Goal: Task Accomplishment & Management: Manage account settings

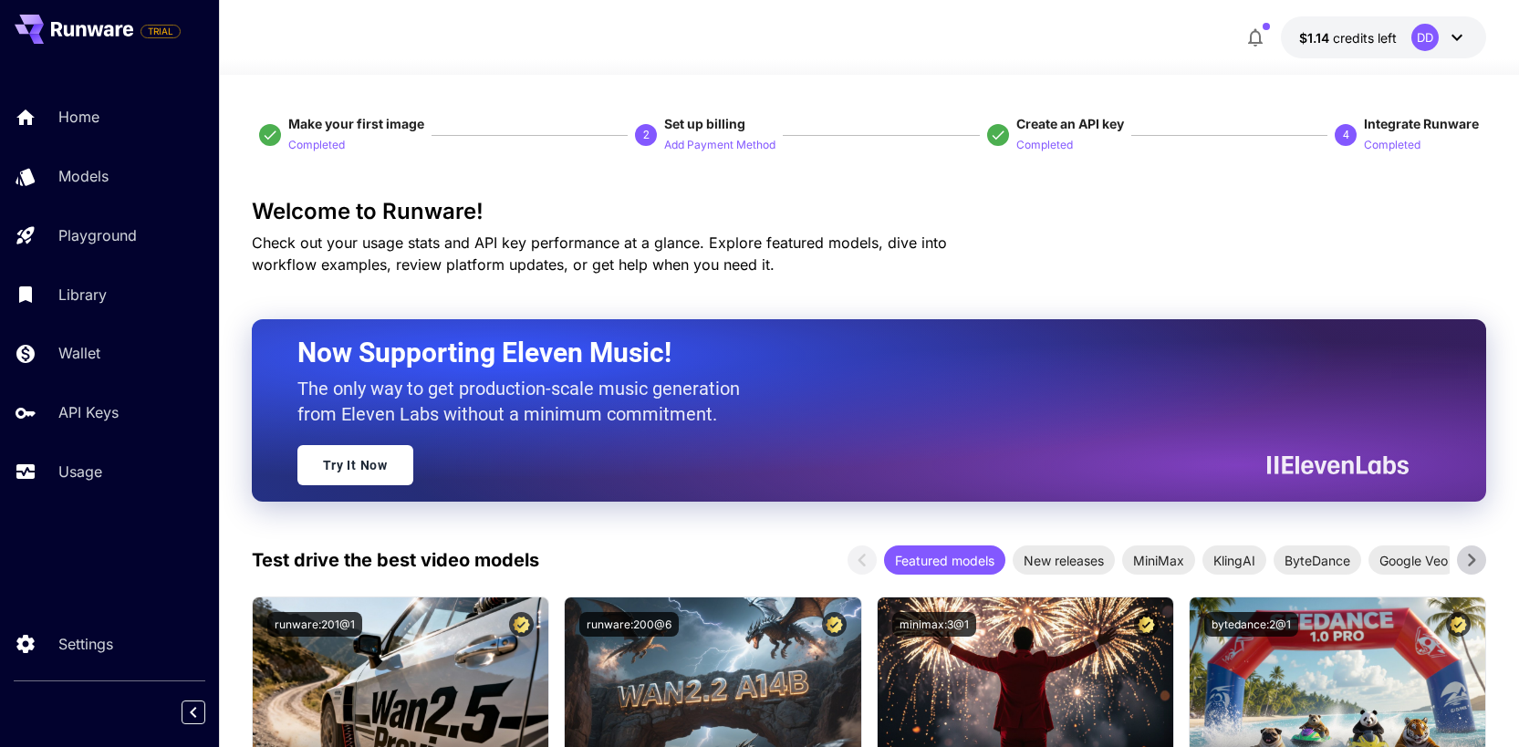
click at [1456, 39] on icon at bounding box center [1457, 38] width 11 height 6
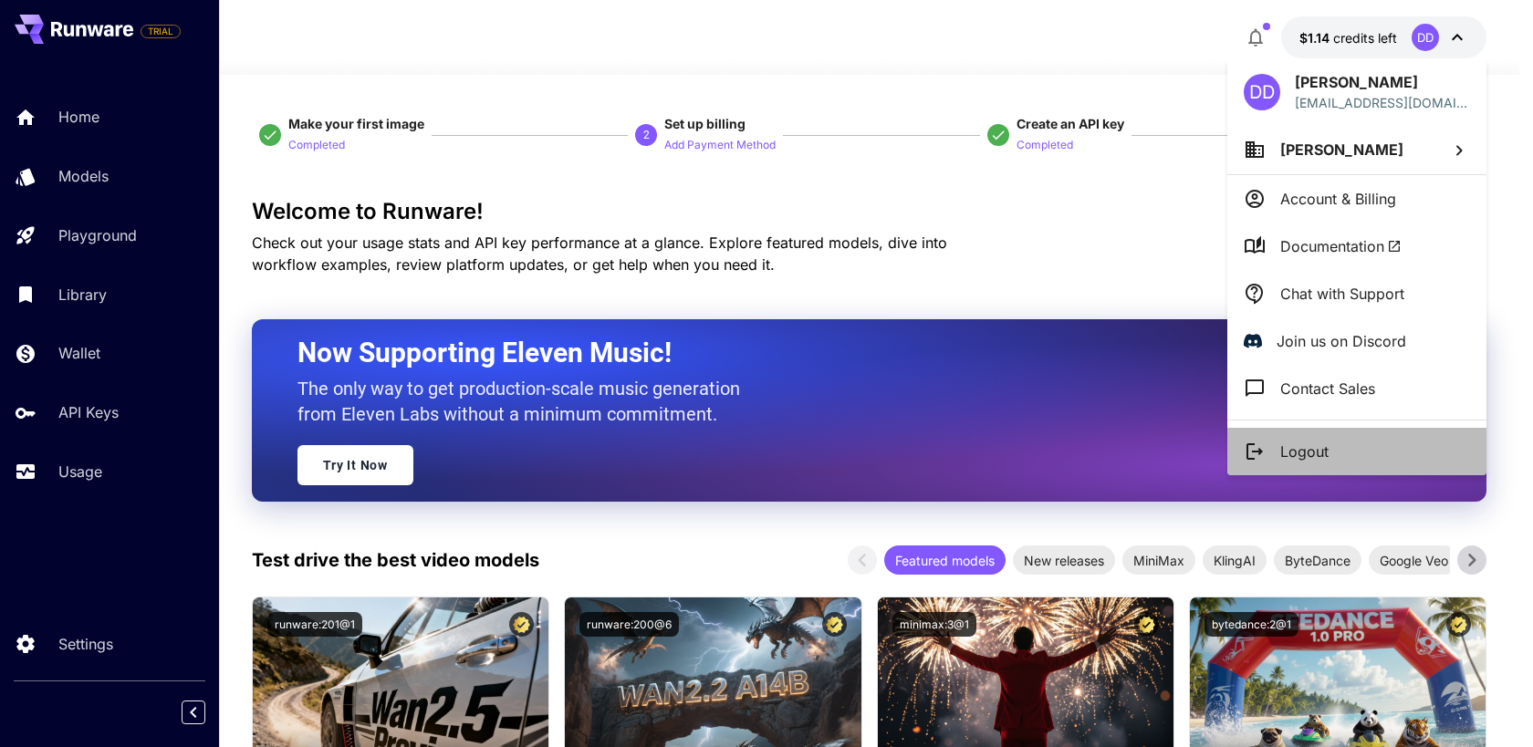
click at [1296, 448] on p "Logout" at bounding box center [1304, 452] width 48 height 22
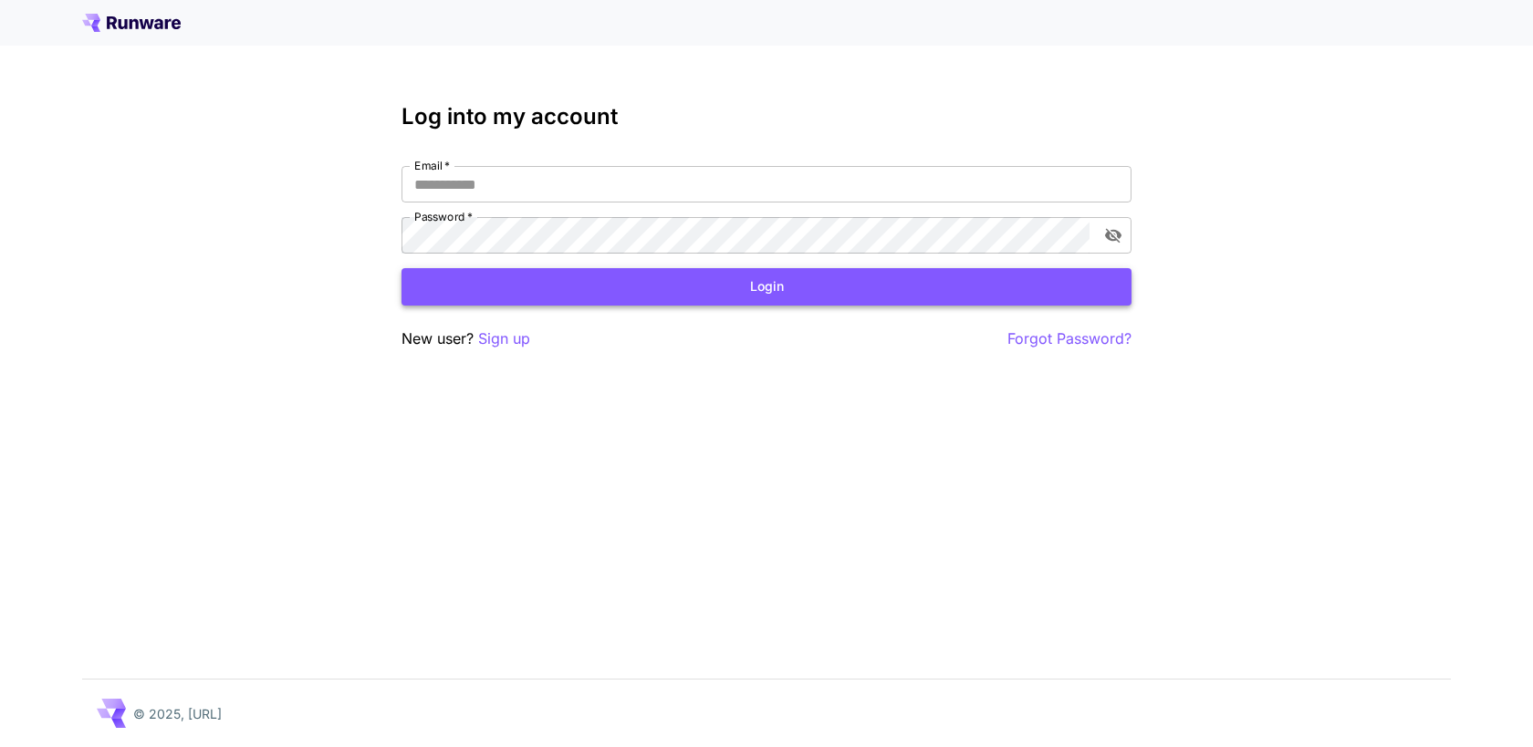
type input "**********"
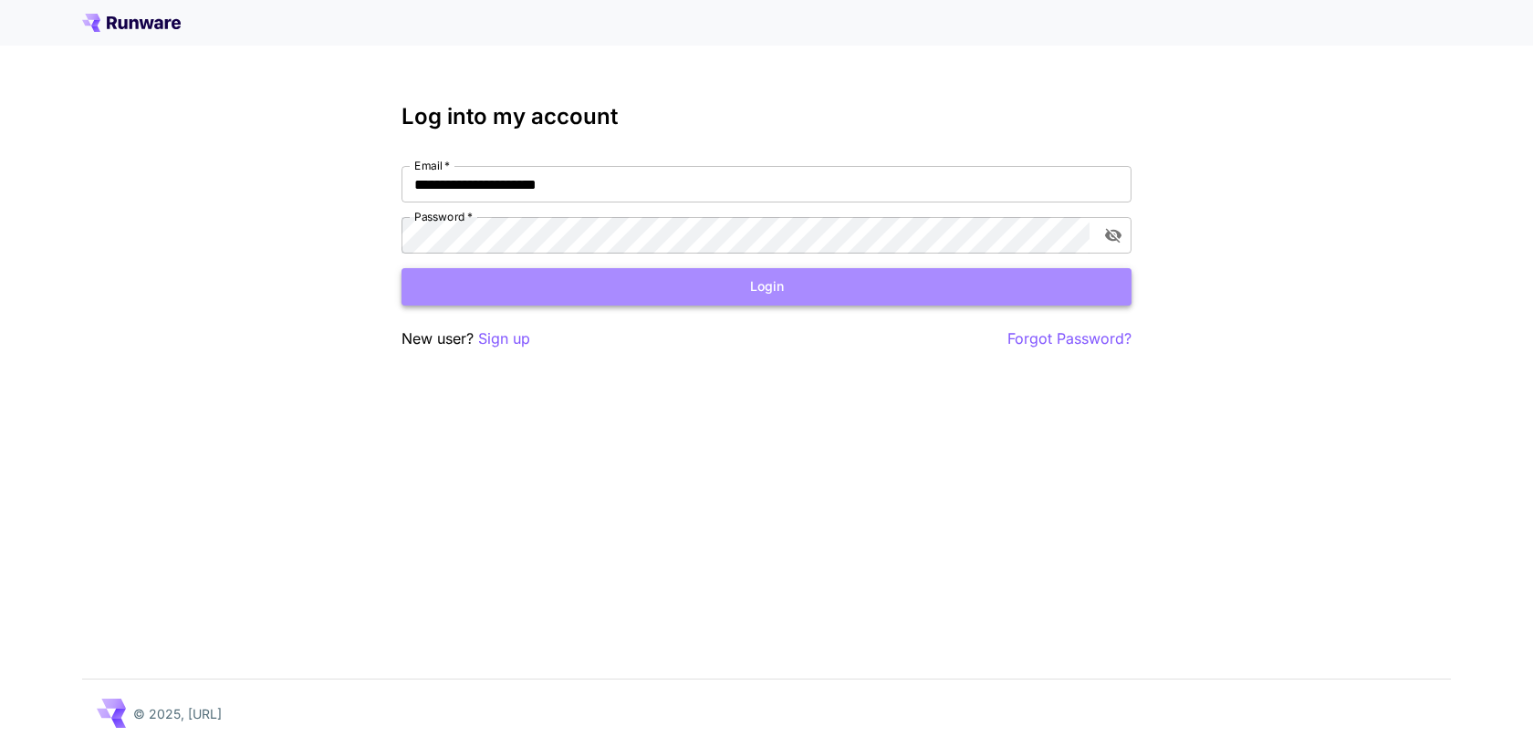
click at [956, 284] on button "Login" at bounding box center [766, 286] width 730 height 37
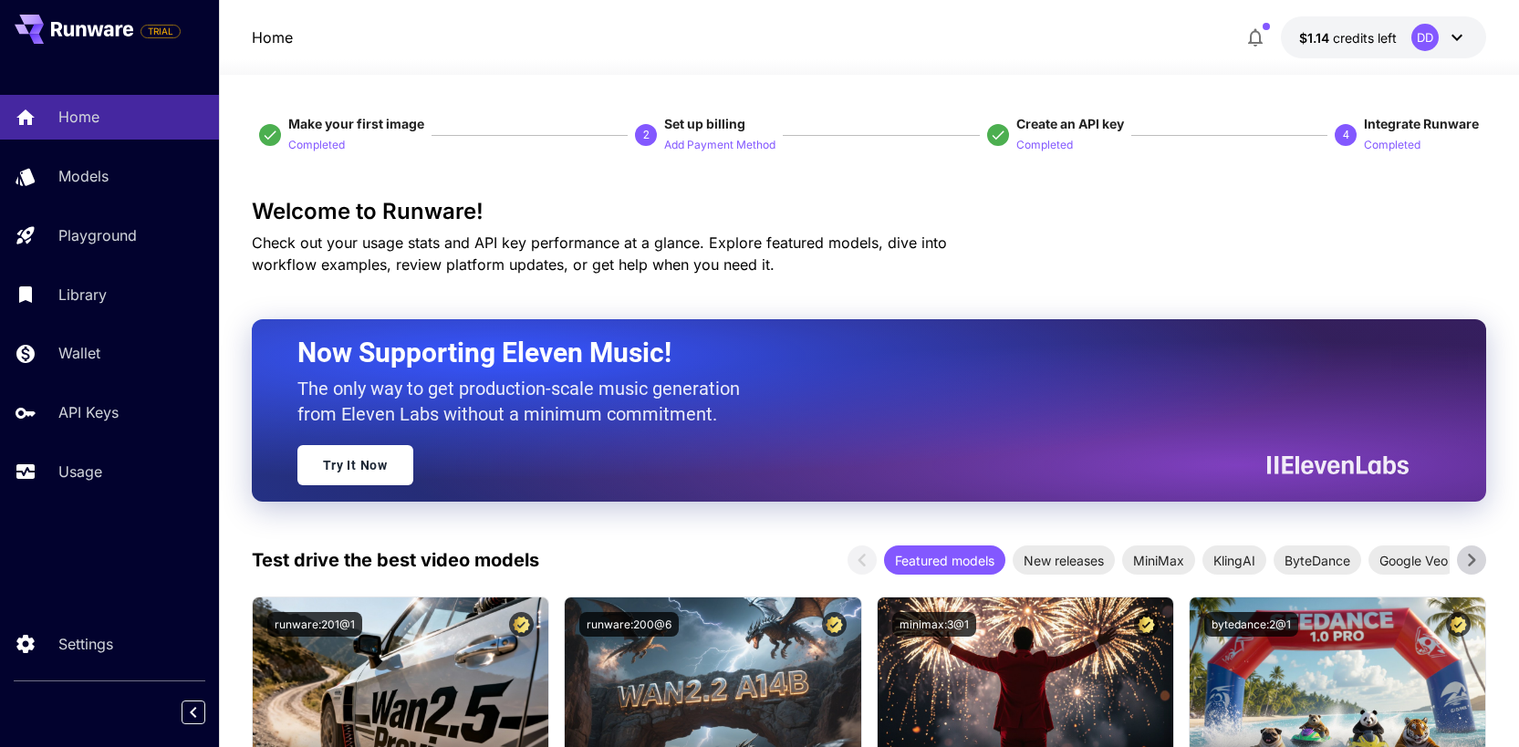
click at [1437, 41] on div "DD" at bounding box center [1425, 37] width 27 height 27
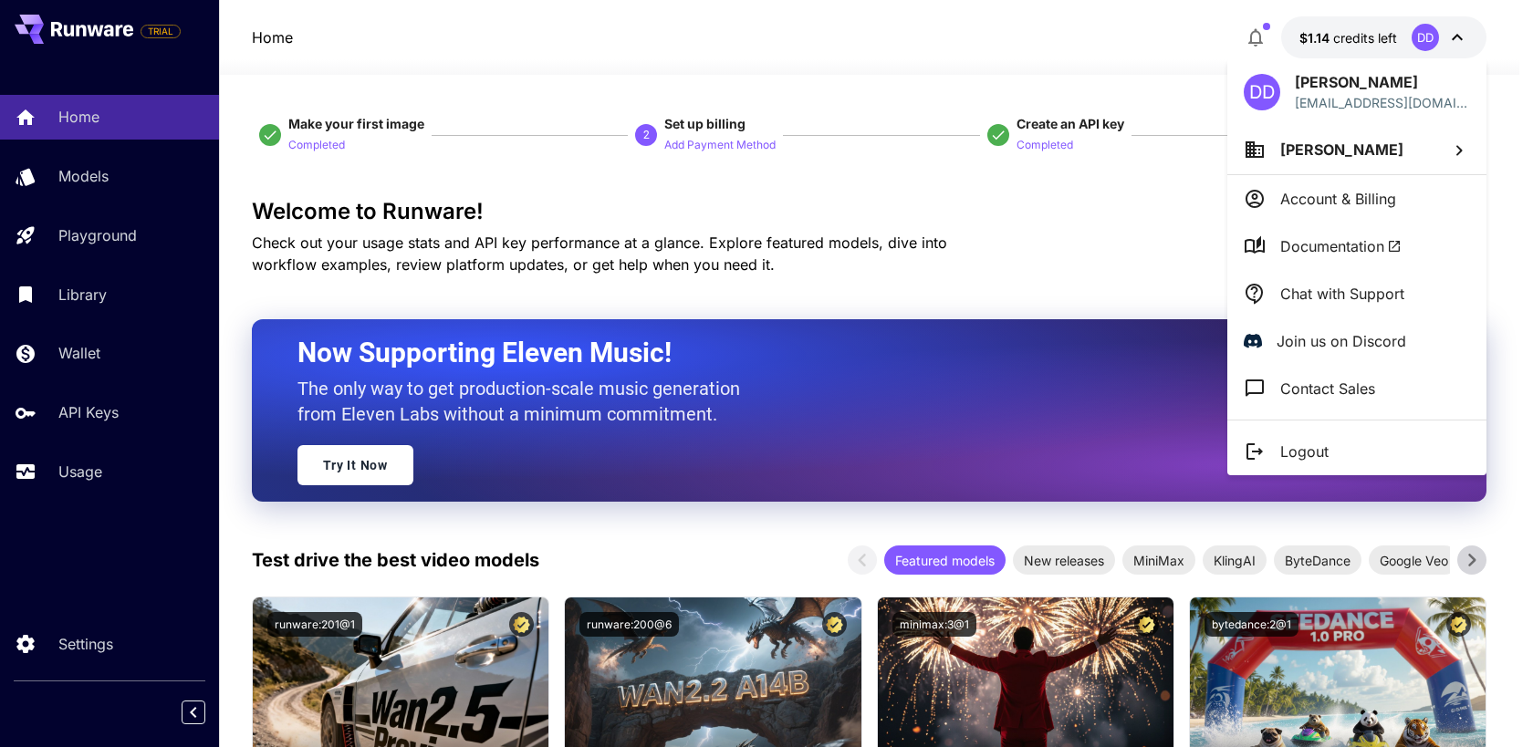
click at [1035, 145] on div at bounding box center [766, 373] width 1533 height 747
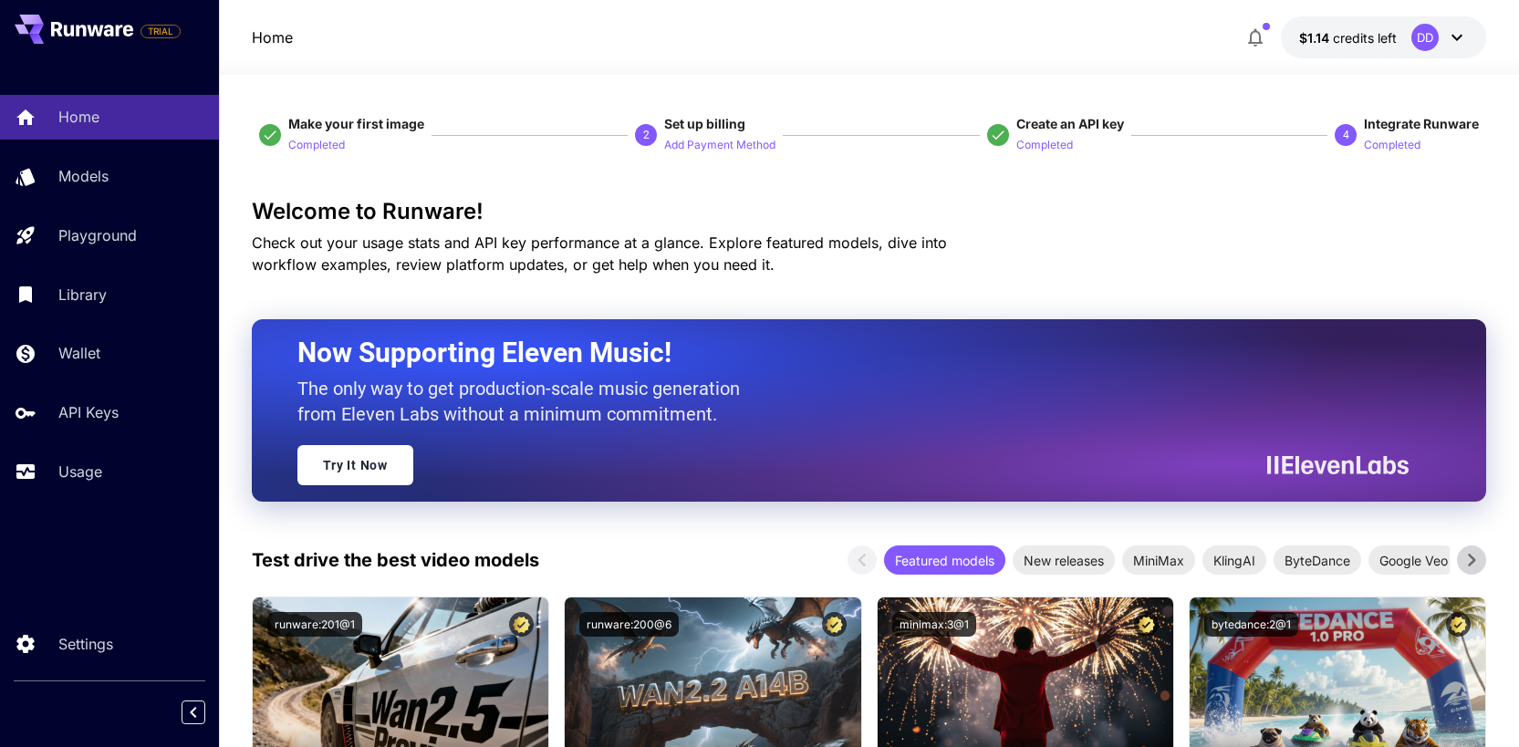
click at [1048, 125] on span "Create an API key" at bounding box center [1070, 124] width 108 height 16
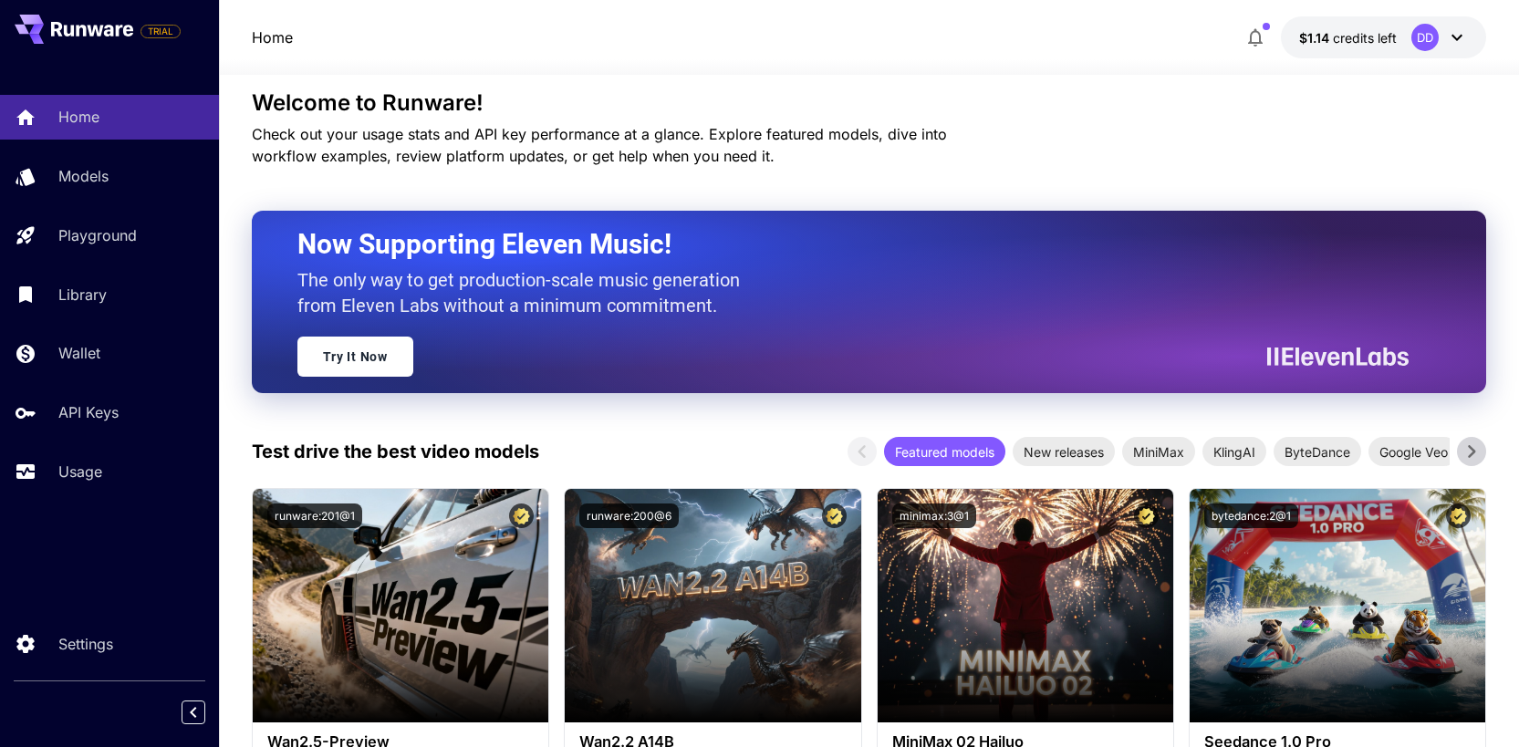
scroll to position [109, 0]
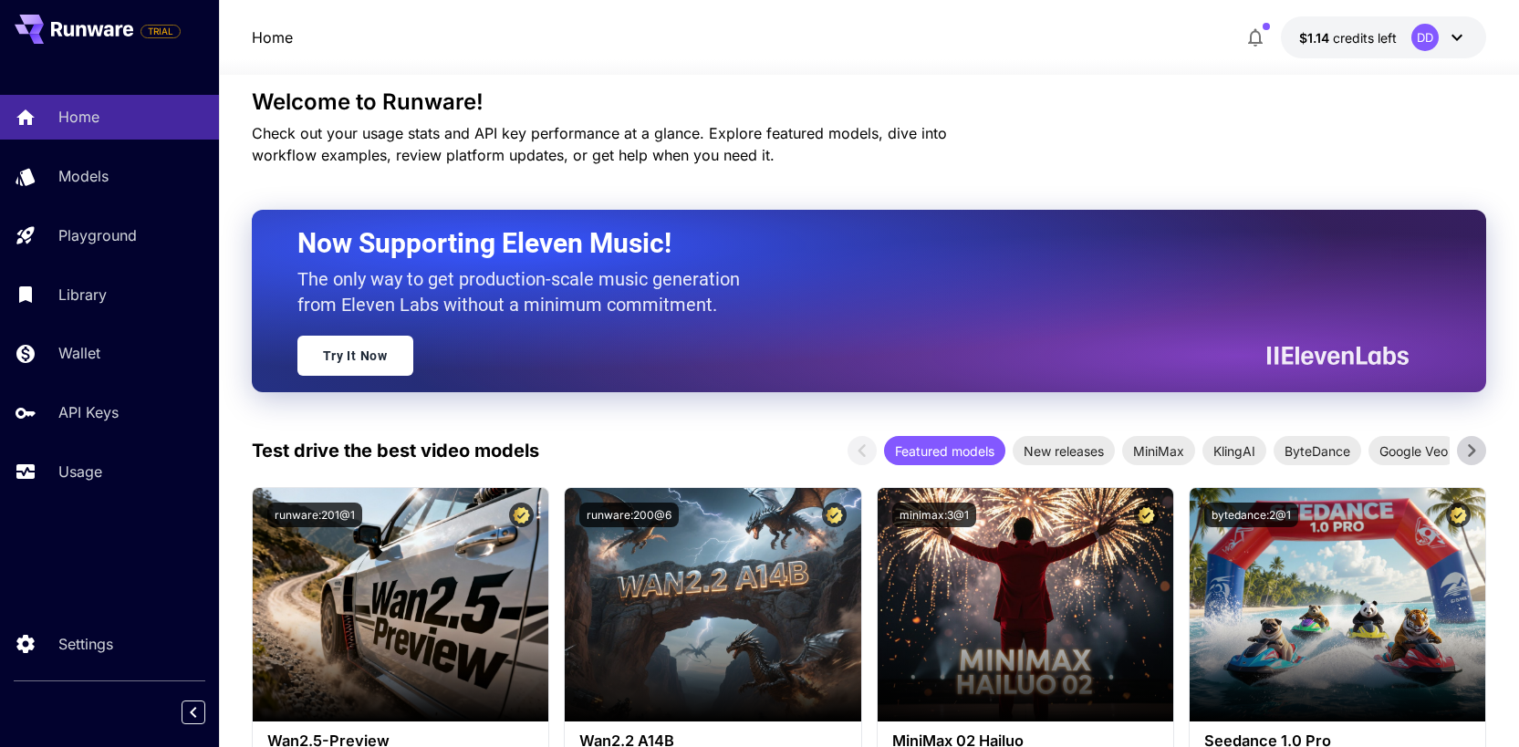
click at [1452, 39] on icon at bounding box center [1457, 37] width 22 height 22
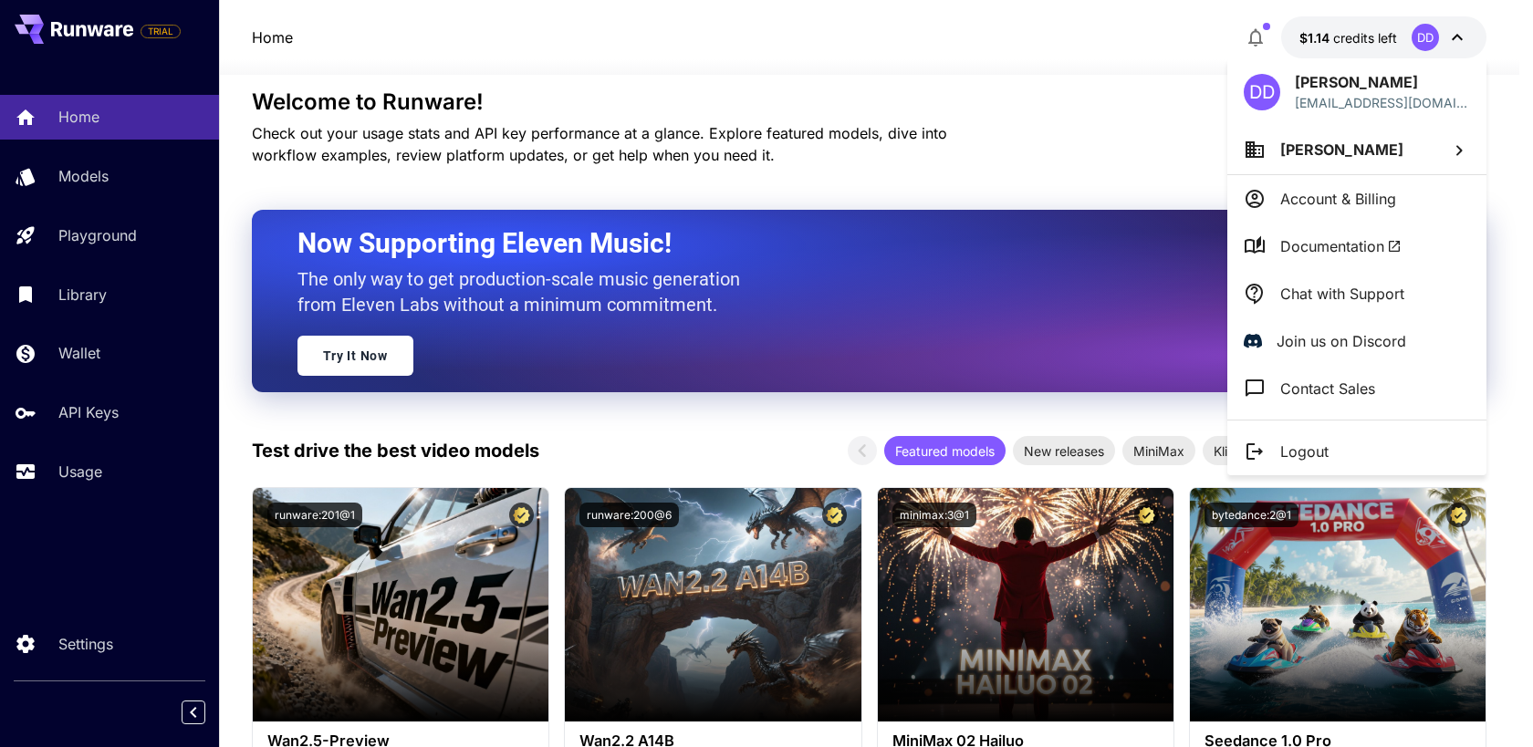
click at [893, 115] on div at bounding box center [766, 373] width 1533 height 747
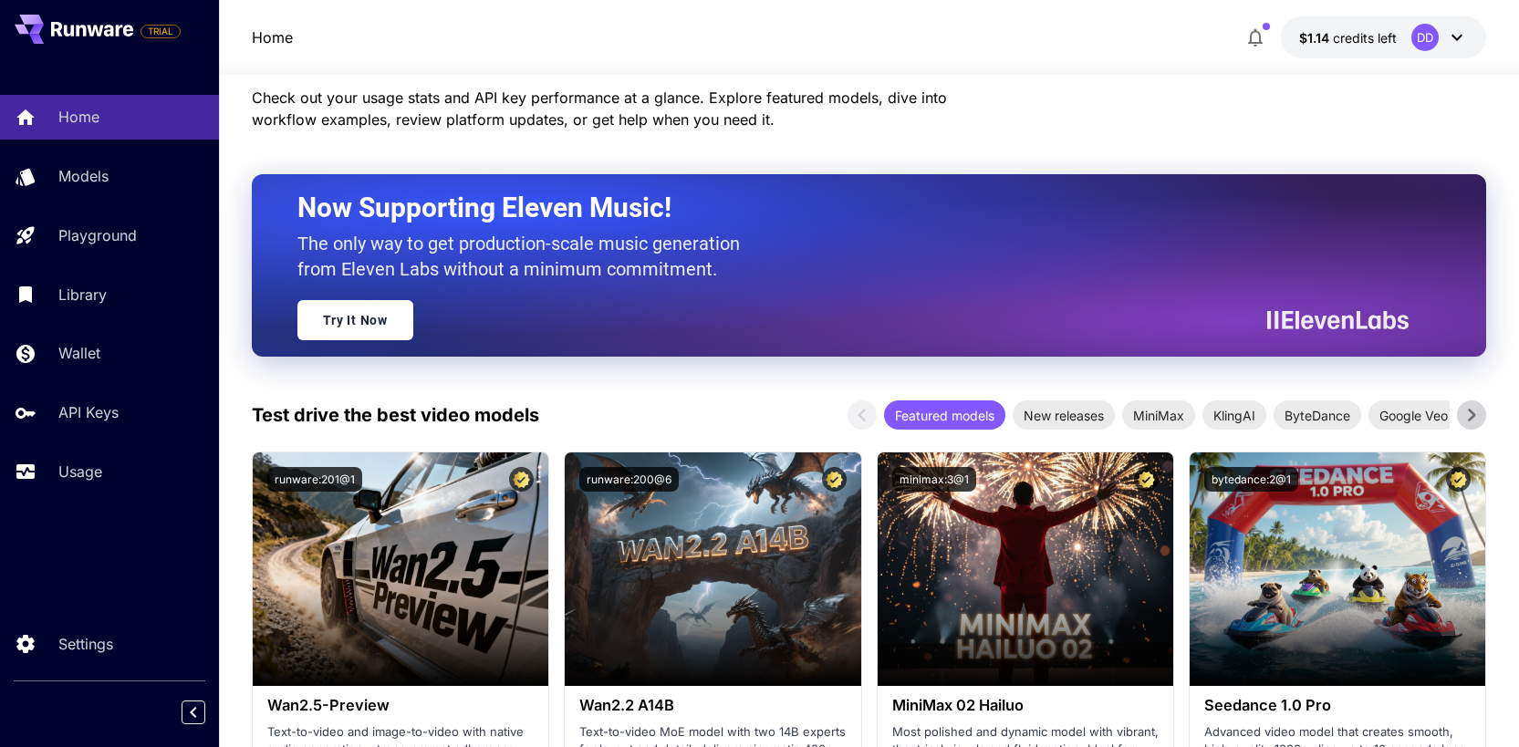
scroll to position [176, 0]
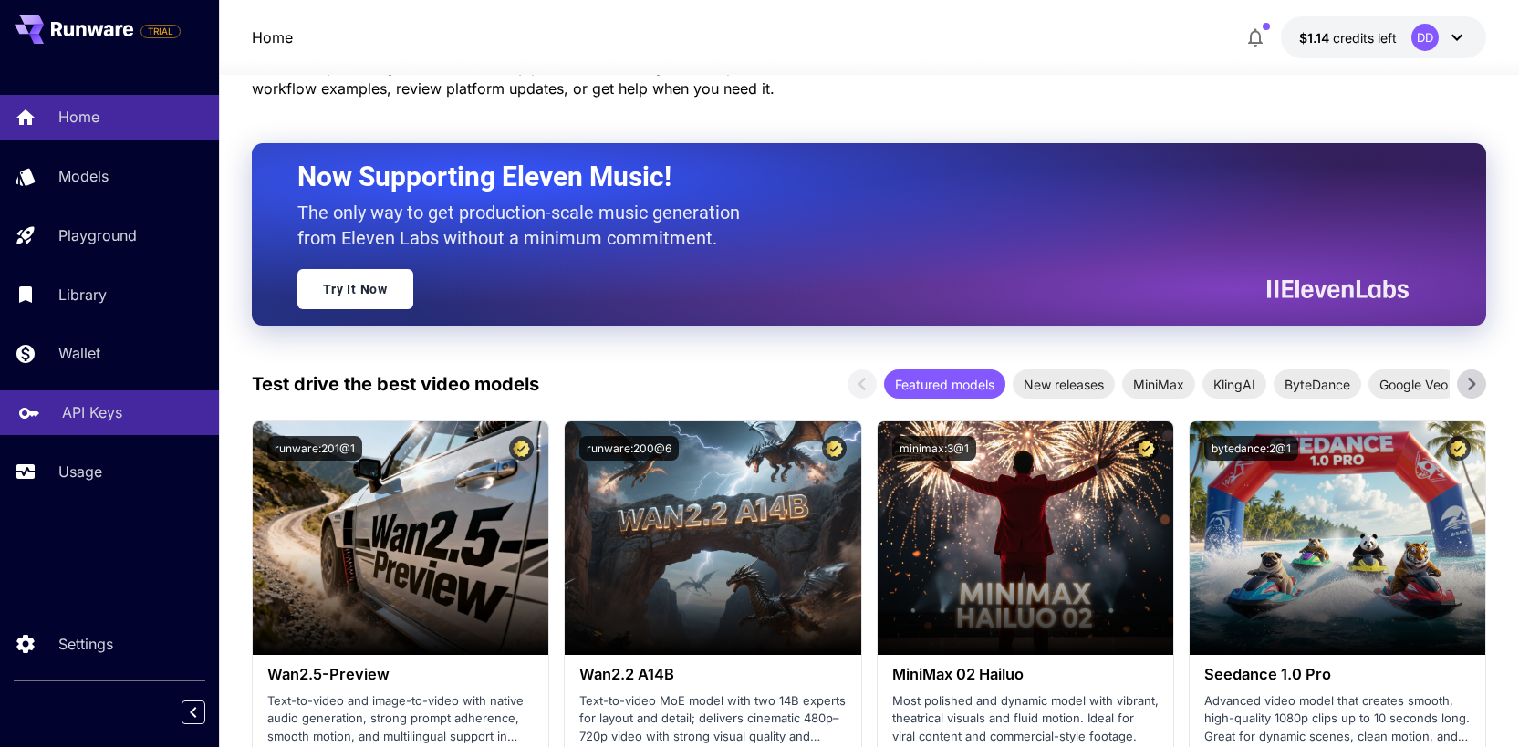
click at [137, 420] on div "API Keys" at bounding box center [133, 412] width 142 height 22
